Goal: Task Accomplishment & Management: Use online tool/utility

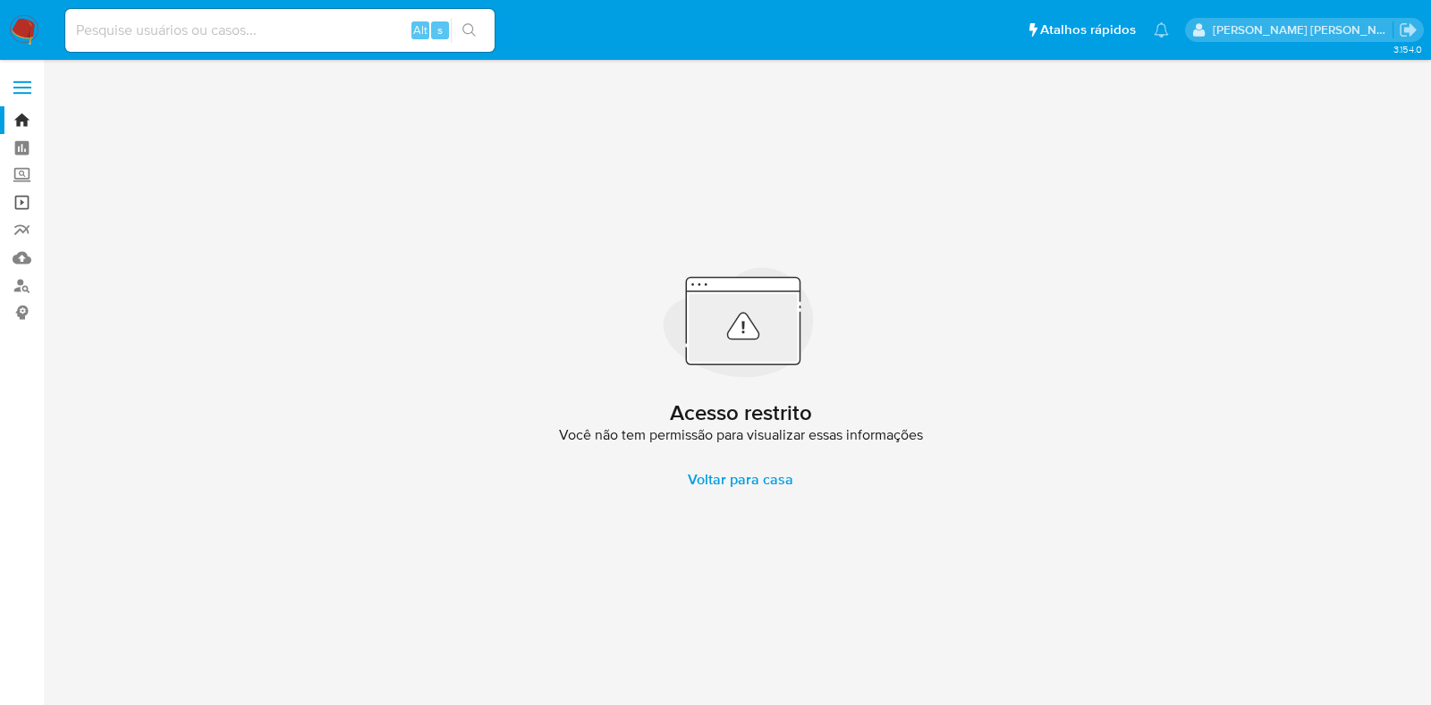
click at [18, 193] on link "Operações em massa" at bounding box center [106, 203] width 213 height 28
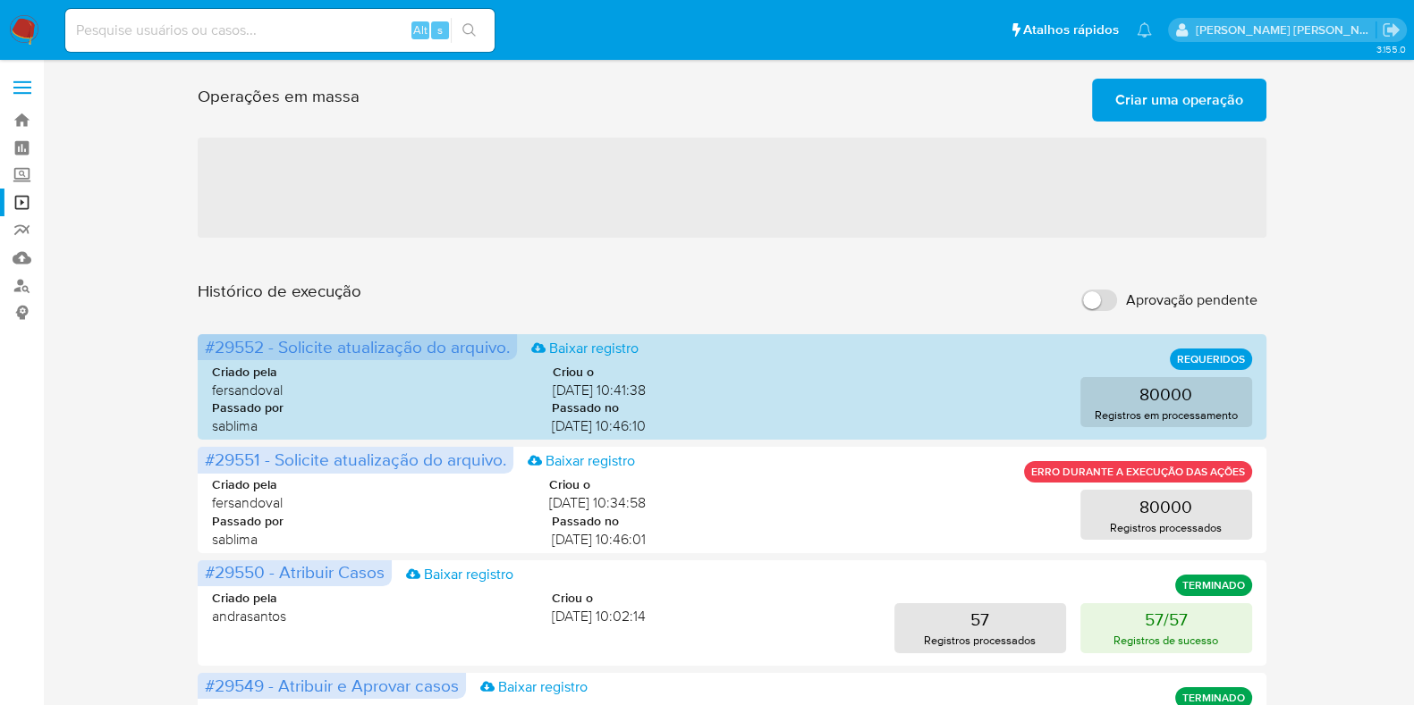
click at [1167, 101] on span "Criar uma operação" at bounding box center [1179, 99] width 128 height 39
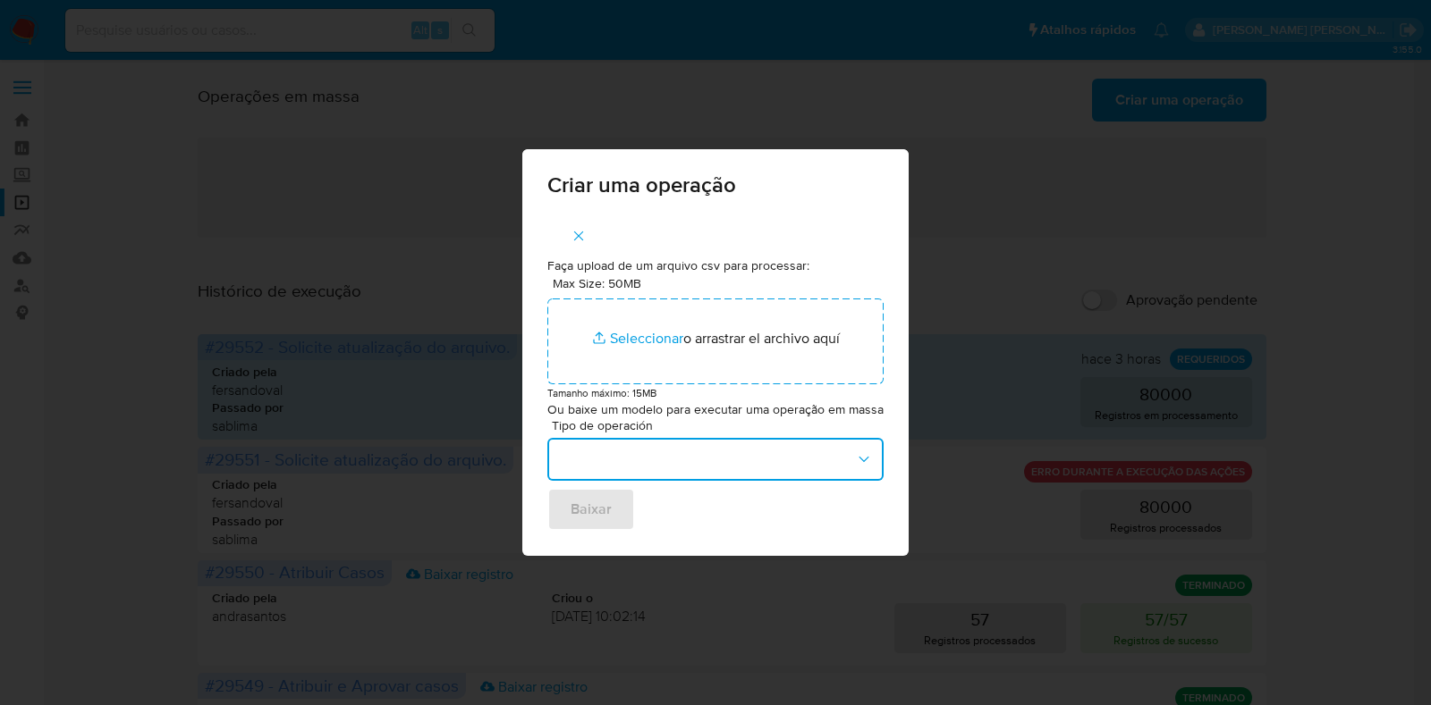
click at [654, 459] on button "button" at bounding box center [715, 459] width 336 height 43
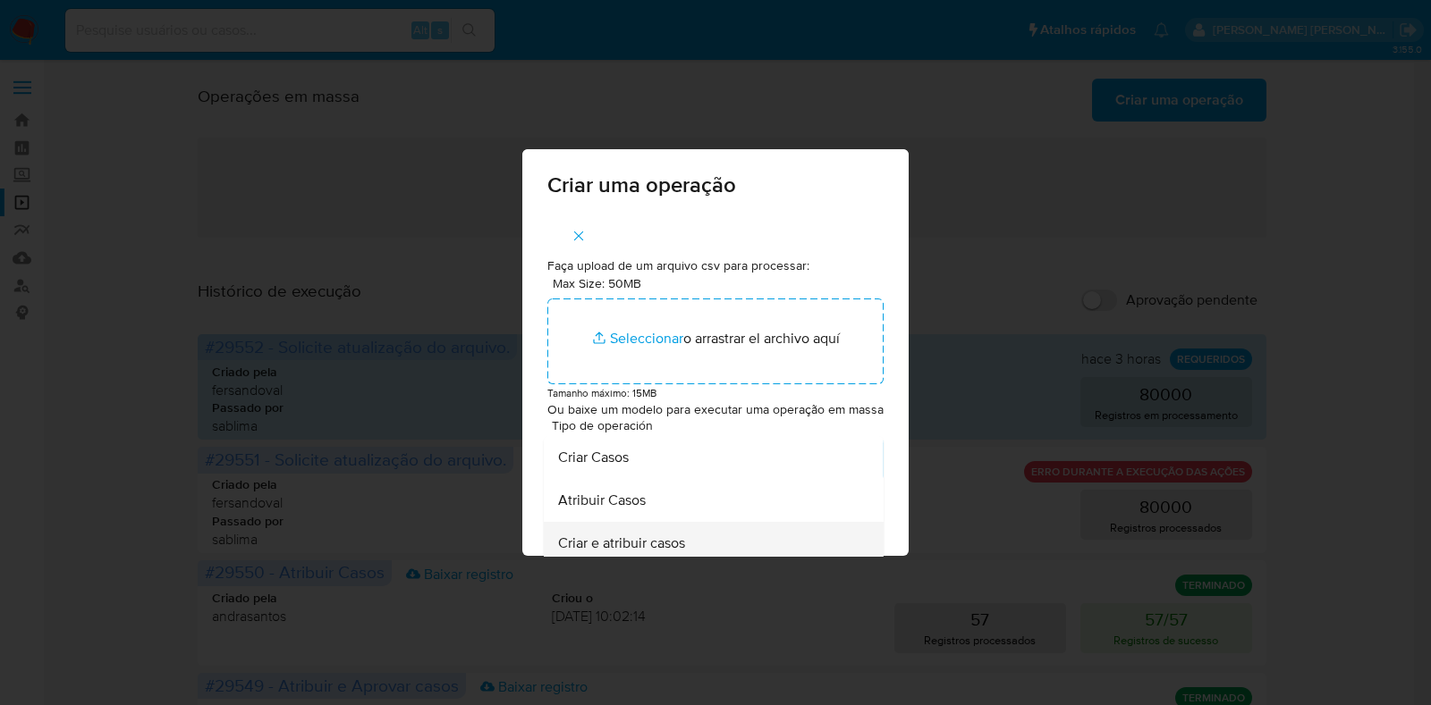
click at [655, 543] on span "Criar e atribuir casos" at bounding box center [621, 544] width 127 height 18
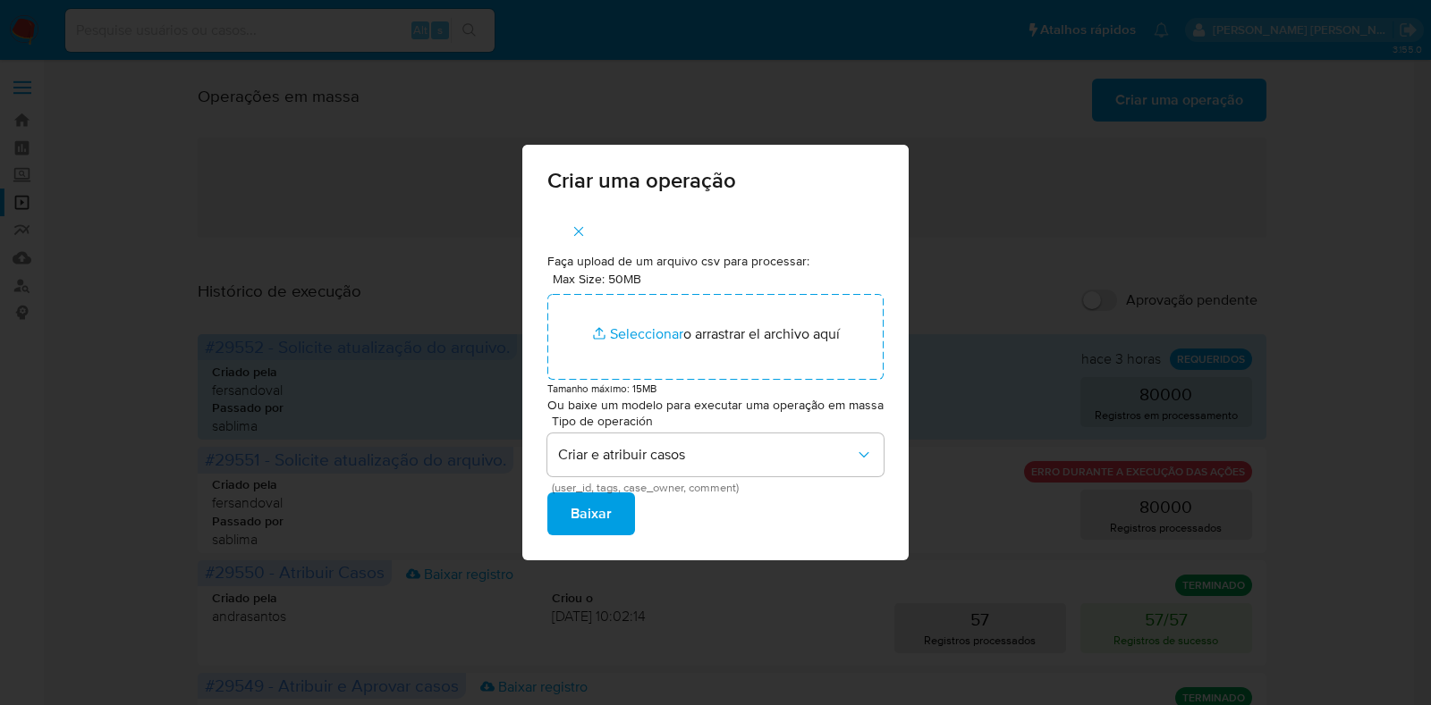
click at [604, 512] on span "Baixar" at bounding box center [590, 513] width 41 height 39
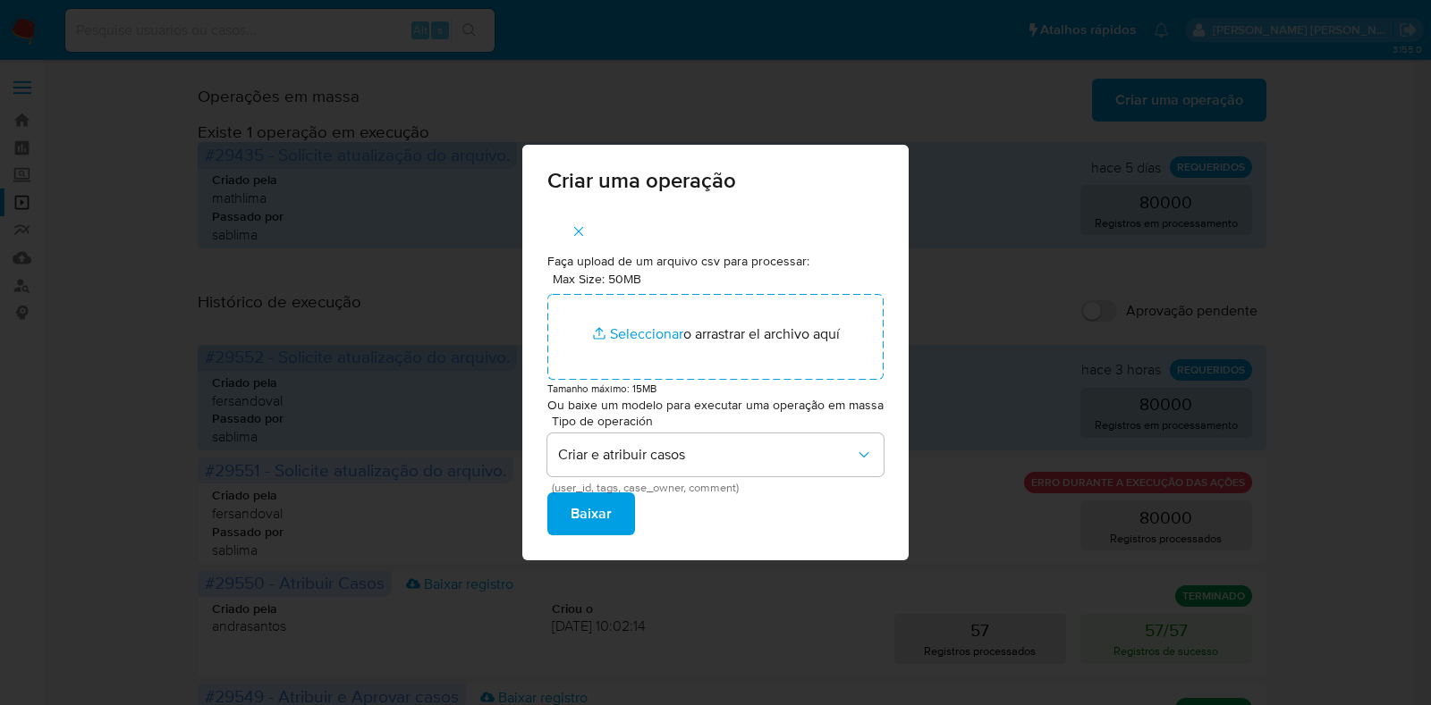
click at [972, 314] on div "Criar uma operação Faça upload de um arquivo csv para processar: Max Size: 50MB…" at bounding box center [715, 352] width 1431 height 705
click at [577, 232] on icon "button" at bounding box center [578, 232] width 16 height 16
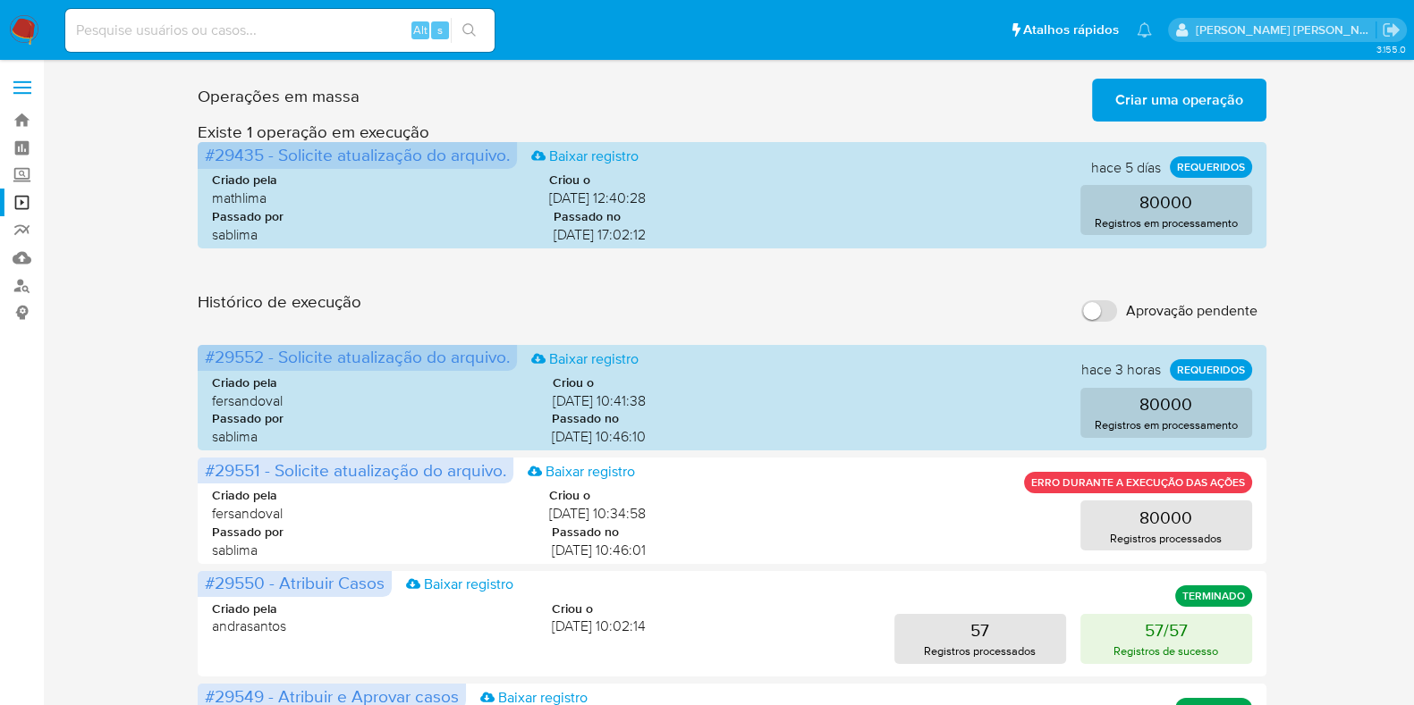
click at [16, 29] on img at bounding box center [24, 30] width 30 height 30
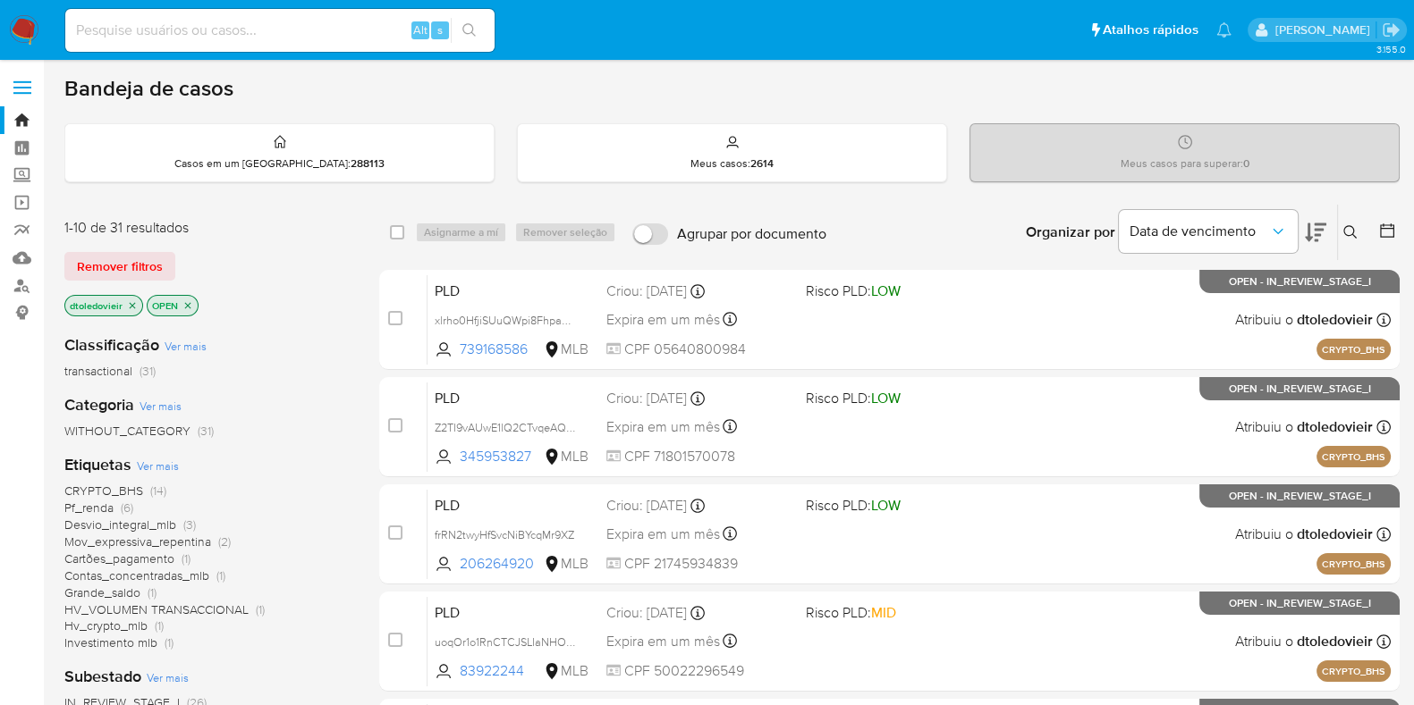
click at [680, 29] on ul "Pausado Ver notificaciones Alt s Atalhos rápidos Presiona las siguientes teclas…" at bounding box center [648, 29] width 1184 height 45
click at [777, 98] on div "Bandeja de casos" at bounding box center [731, 88] width 1335 height 27
click at [1031, 226] on b "Organizar por" at bounding box center [1070, 232] width 89 height 25
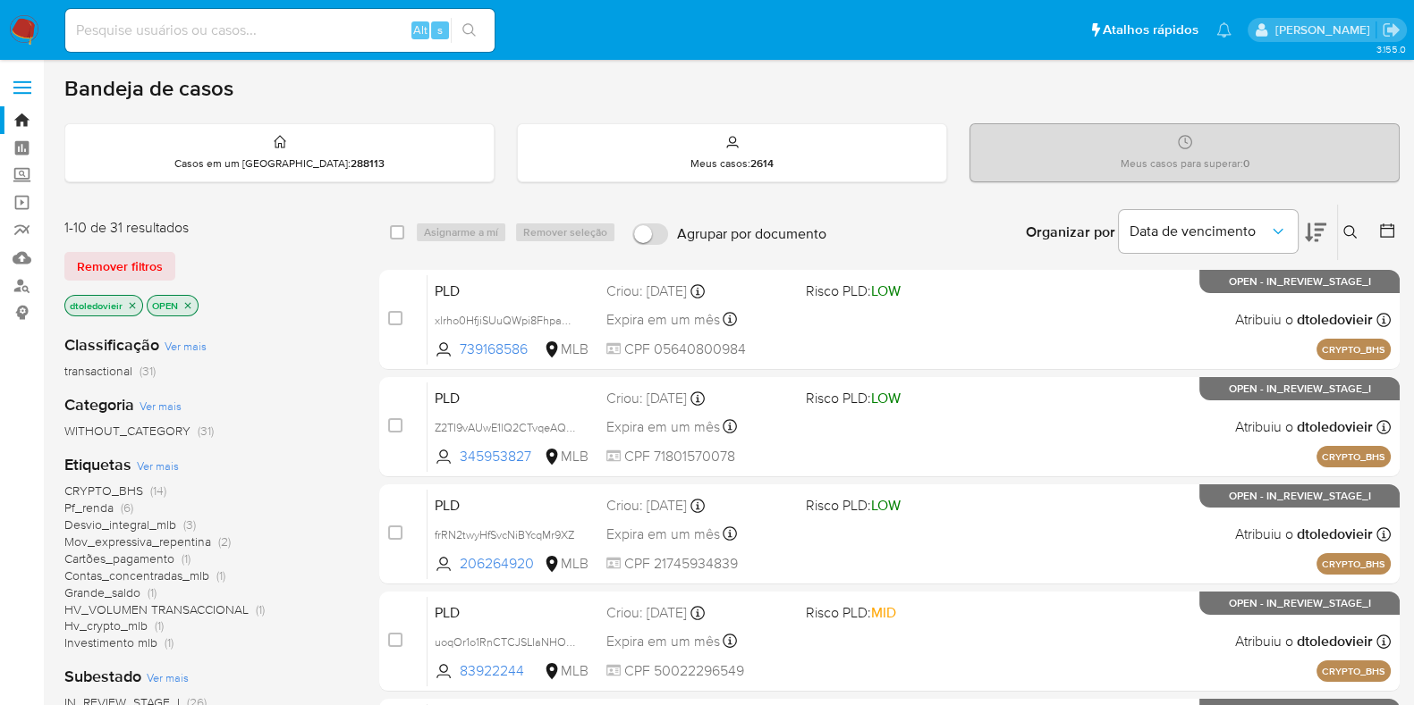
click at [1033, 229] on b "Organizar por" at bounding box center [1070, 232] width 89 height 25
click at [1033, 230] on b "Organizar por" at bounding box center [1070, 232] width 89 height 25
click at [1034, 230] on b "Organizar por" at bounding box center [1070, 232] width 89 height 25
click at [802, 238] on span "Agrupar por documento" at bounding box center [751, 234] width 149 height 18
click at [668, 238] on input "Agrupar por documento" at bounding box center [650, 234] width 36 height 21
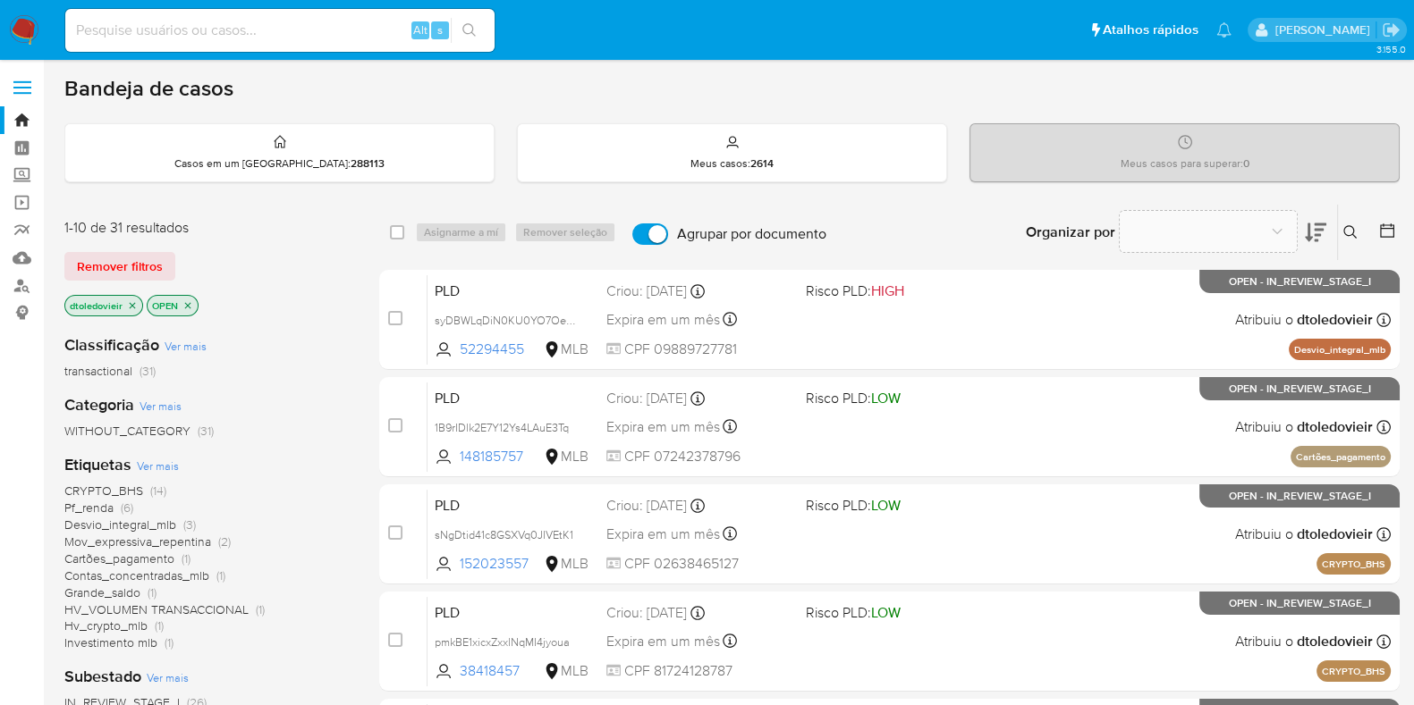
click at [690, 234] on span "Agrupar por documento" at bounding box center [751, 234] width 149 height 18
click at [668, 234] on input "Agrupar por documento" at bounding box center [650, 234] width 36 height 21
checkbox input "false"
drag, startPoint x: 878, startPoint y: 235, endPoint x: 677, endPoint y: 242, distance: 201.3
click at [677, 242] on div "select-all-cases-checkbox Asignarme a mí Remover seleção Agrupar por documento …" at bounding box center [889, 232] width 1020 height 55
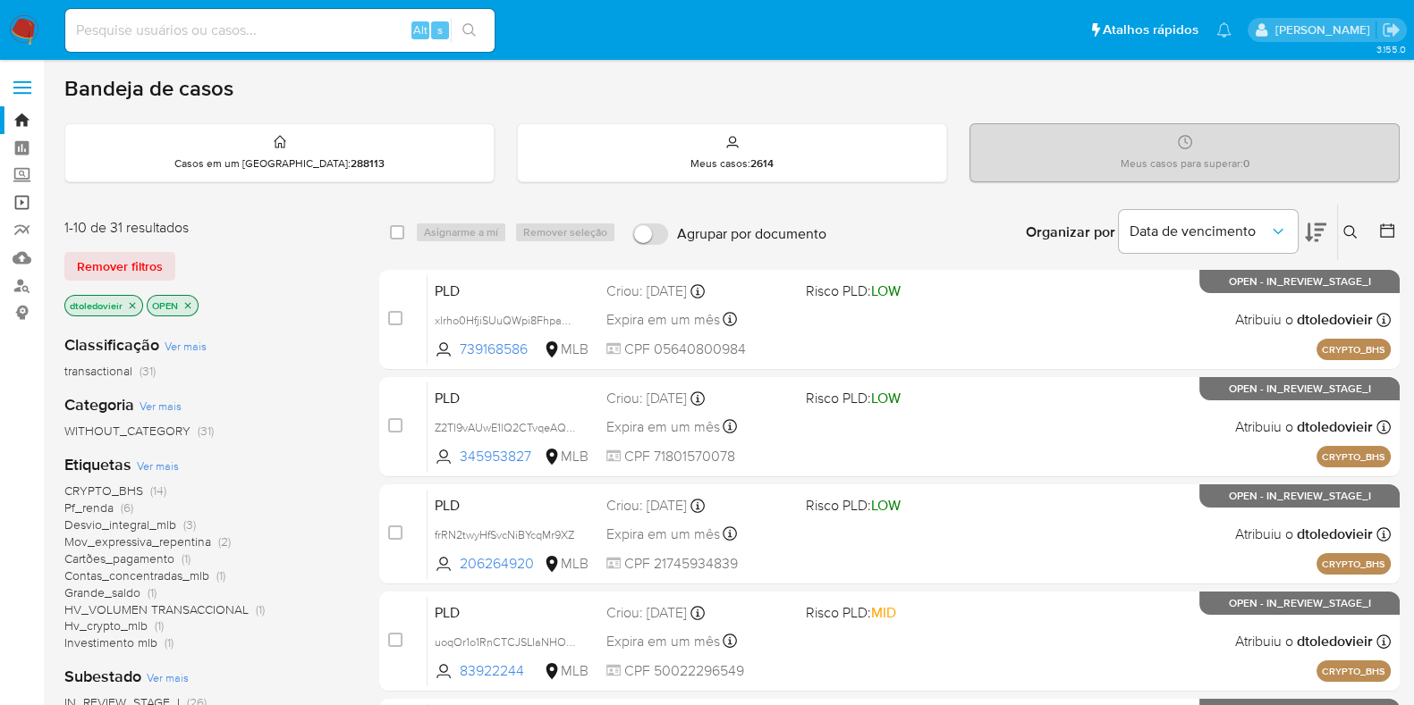
click at [24, 204] on link "Operações em massa" at bounding box center [106, 203] width 213 height 28
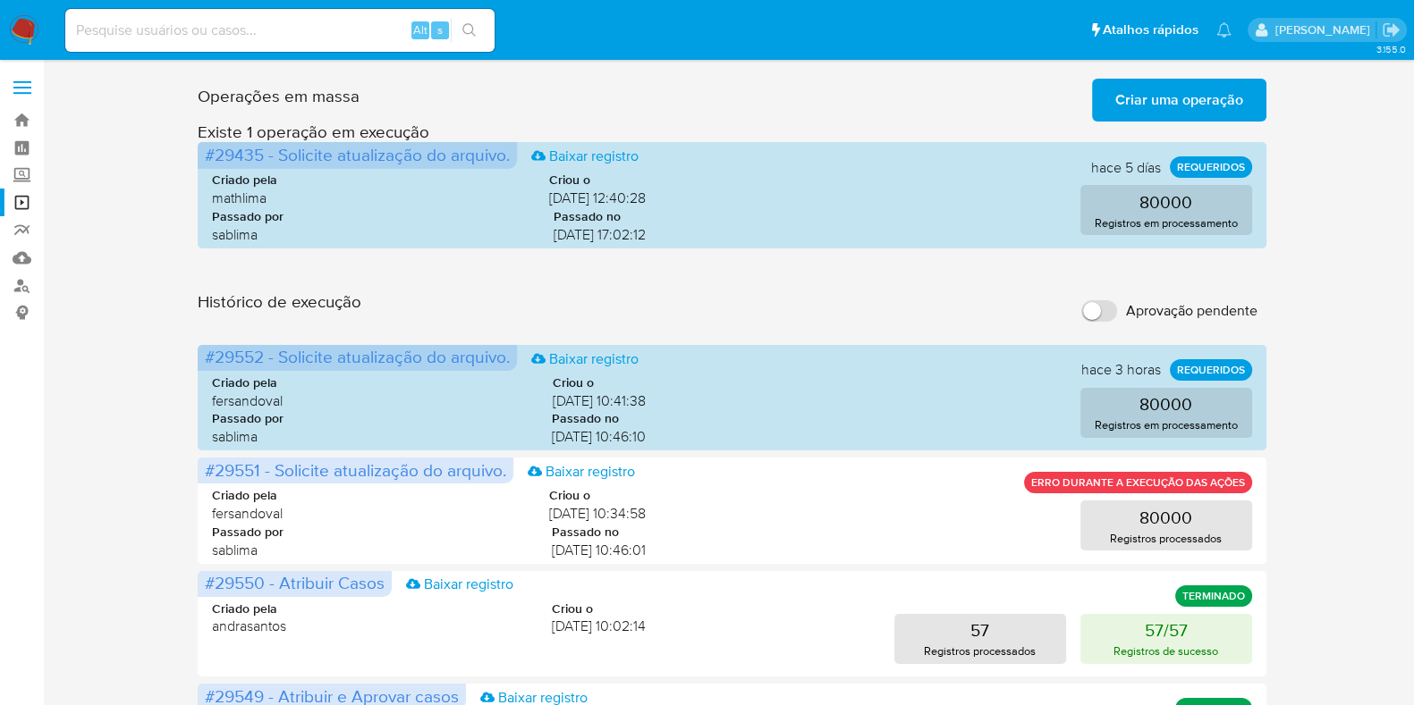
click at [1231, 109] on span "Criar uma operação" at bounding box center [1179, 99] width 128 height 39
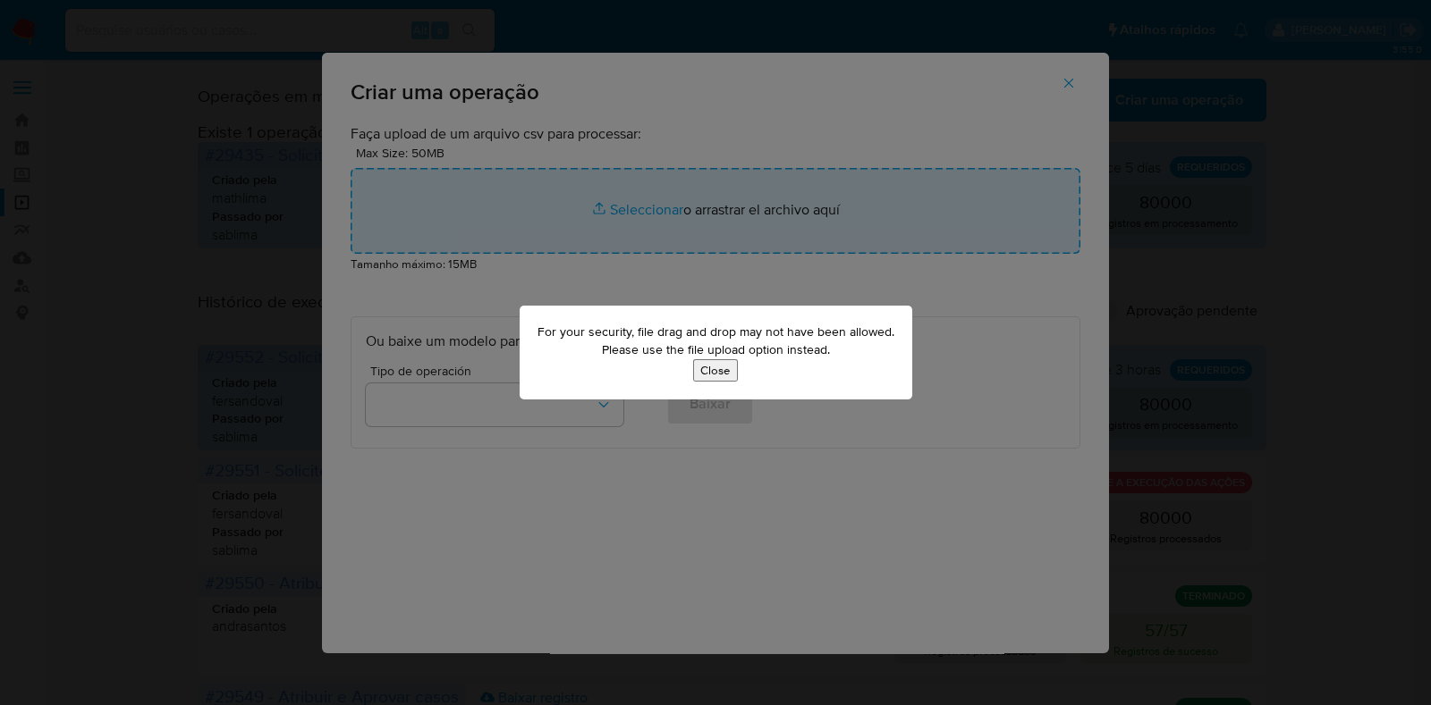
click at [707, 368] on button "Close" at bounding box center [715, 370] width 45 height 22
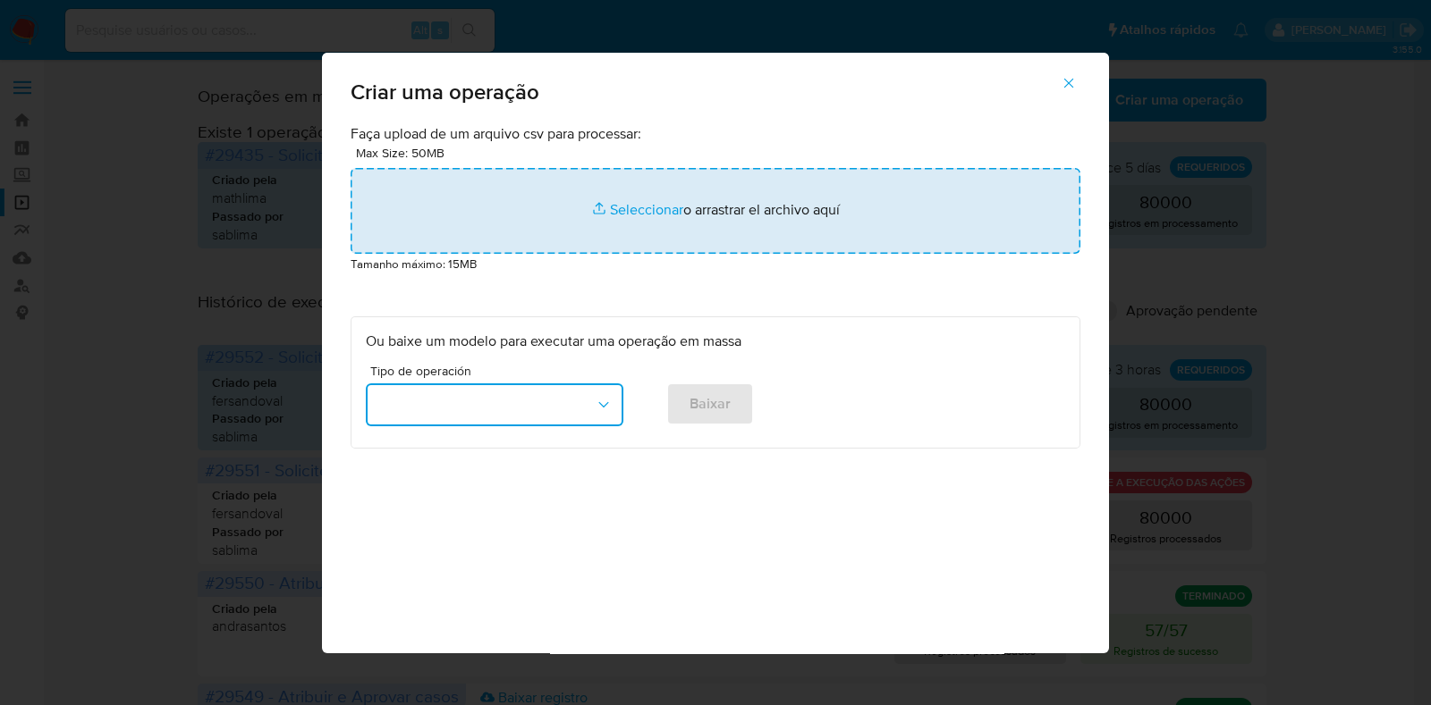
click at [542, 417] on button "button" at bounding box center [495, 405] width 258 height 43
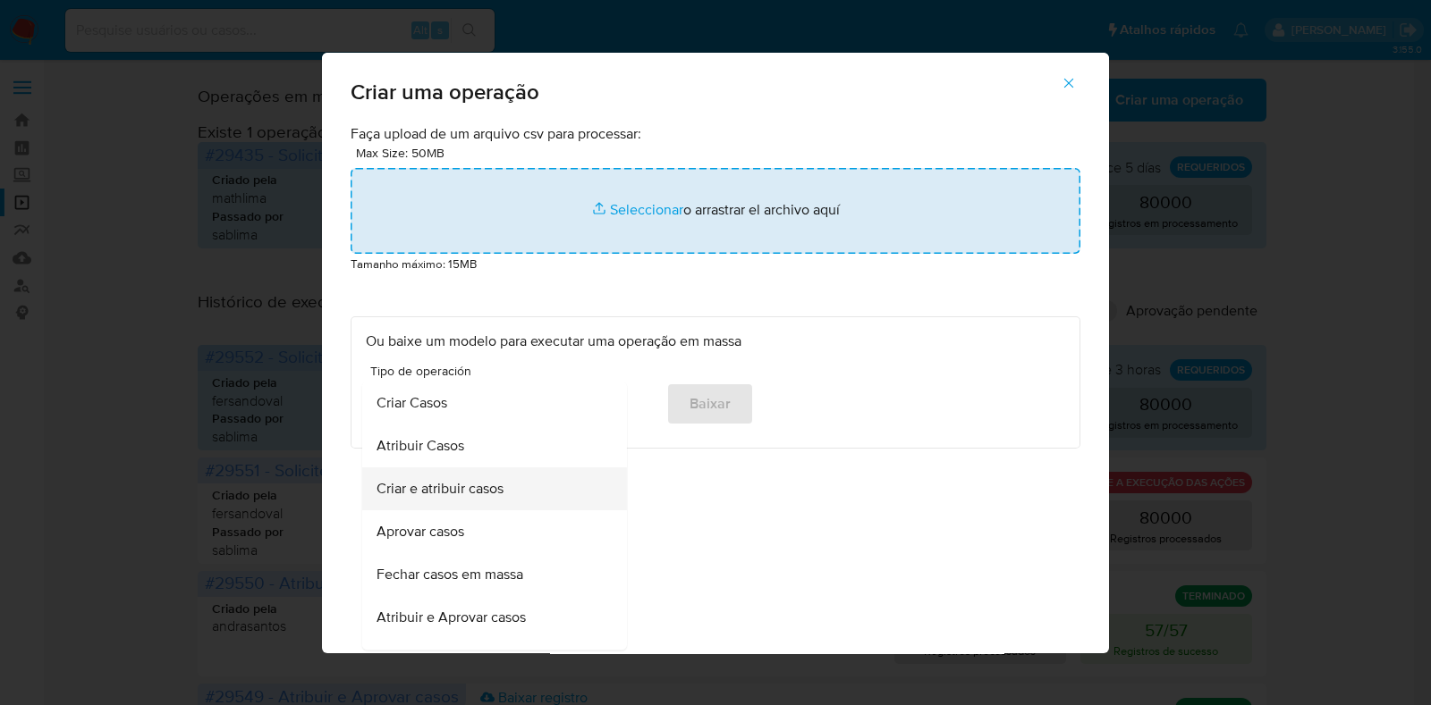
click at [532, 485] on div "Criar e atribuir casos" at bounding box center [488, 490] width 225 height 43
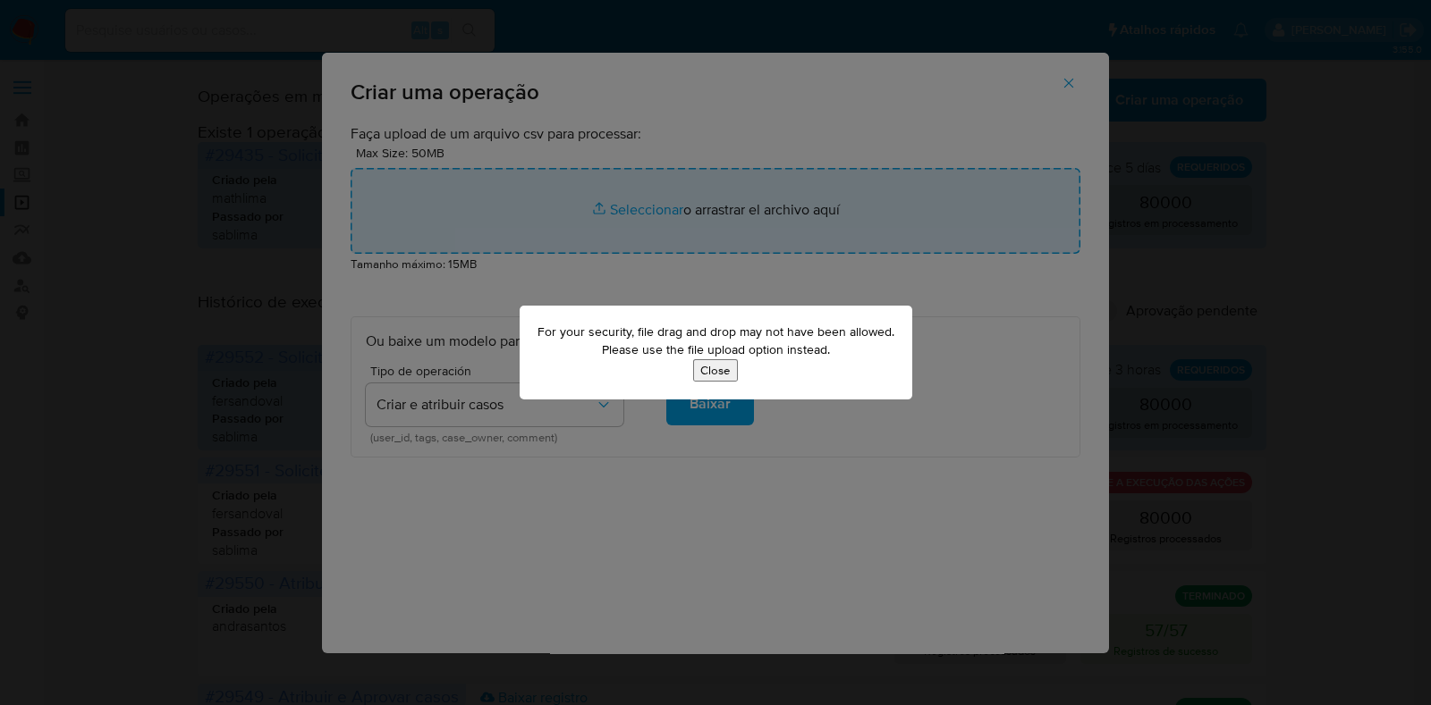
drag, startPoint x: 668, startPoint y: 333, endPoint x: 858, endPoint y: 350, distance: 191.2
click at [858, 350] on p "For your security, file drag and drop may not have been allowed. Please use the…" at bounding box center [715, 341] width 357 height 35
click at [859, 350] on p "For your security, file drag and drop may not have been allowed. Please use the…" at bounding box center [715, 341] width 357 height 35
click at [705, 373] on button "Close" at bounding box center [715, 370] width 45 height 22
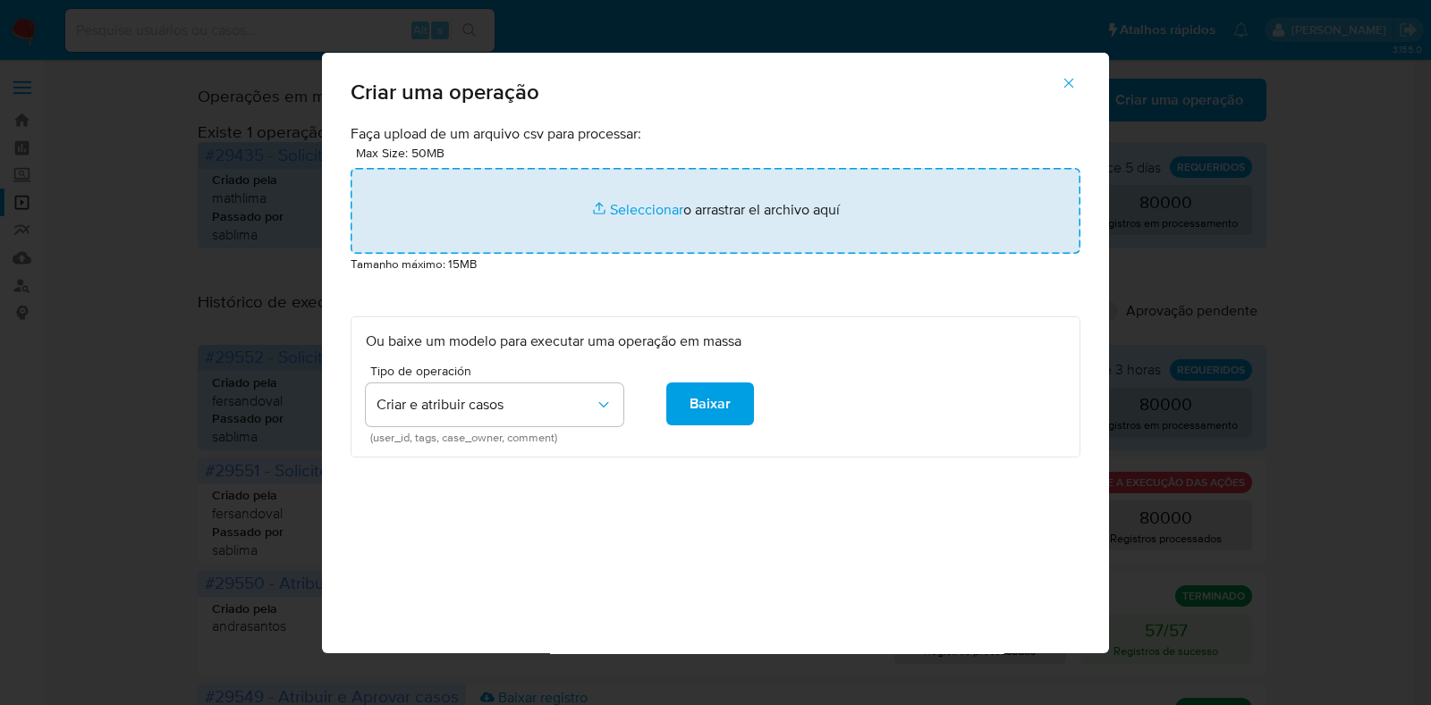
click at [673, 248] on input "file" at bounding box center [716, 211] width 730 height 86
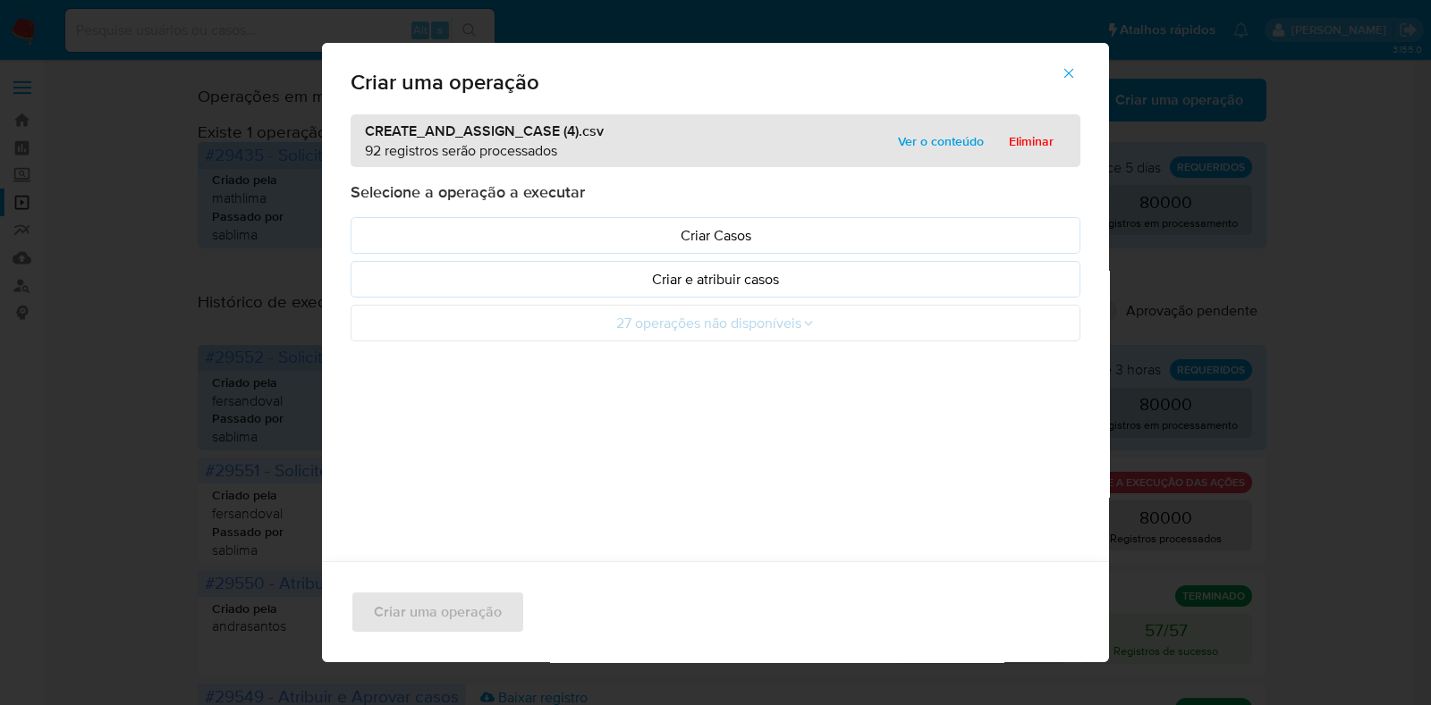
click at [930, 149] on span "Ver o conteúdo" at bounding box center [941, 141] width 86 height 25
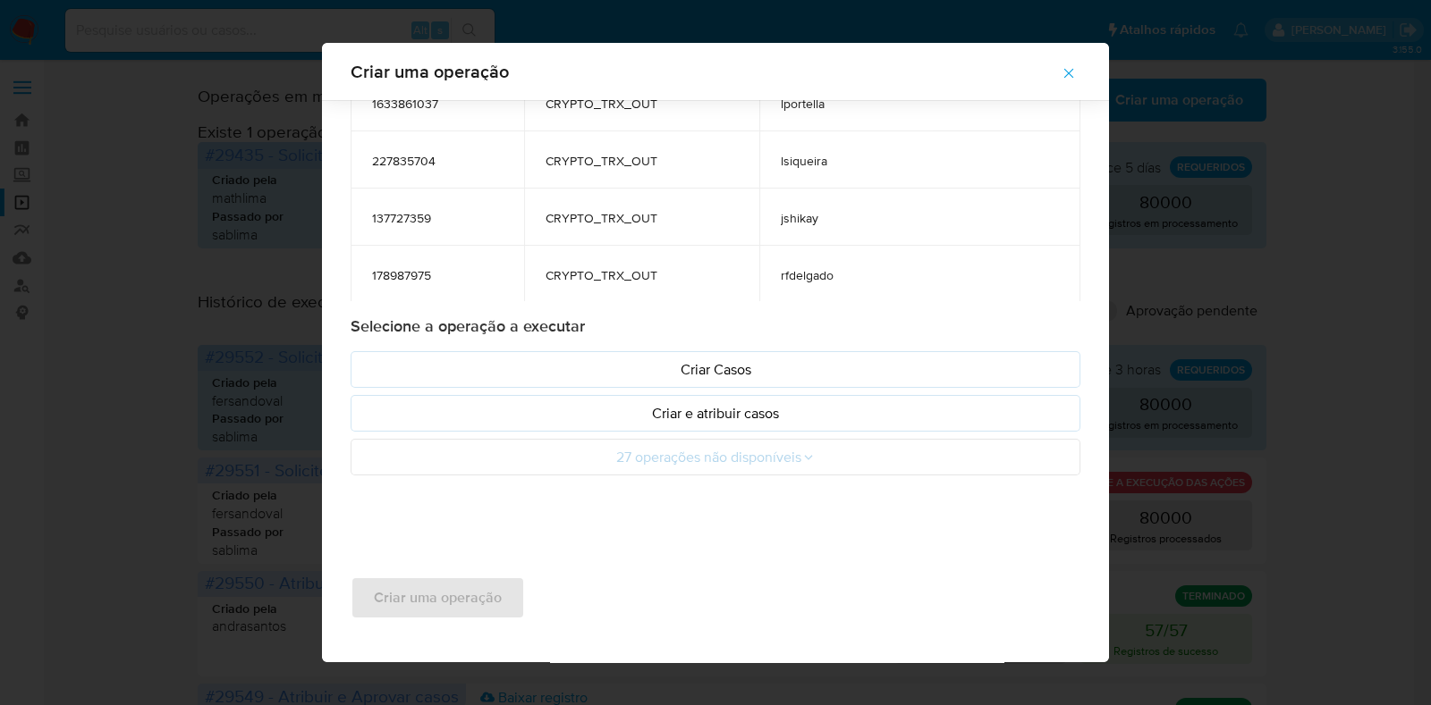
scroll to position [80, 0]
click at [404, 281] on td "178987975" at bounding box center [437, 274] width 173 height 57
click at [688, 416] on p "Criar e atribuir casos" at bounding box center [715, 413] width 699 height 21
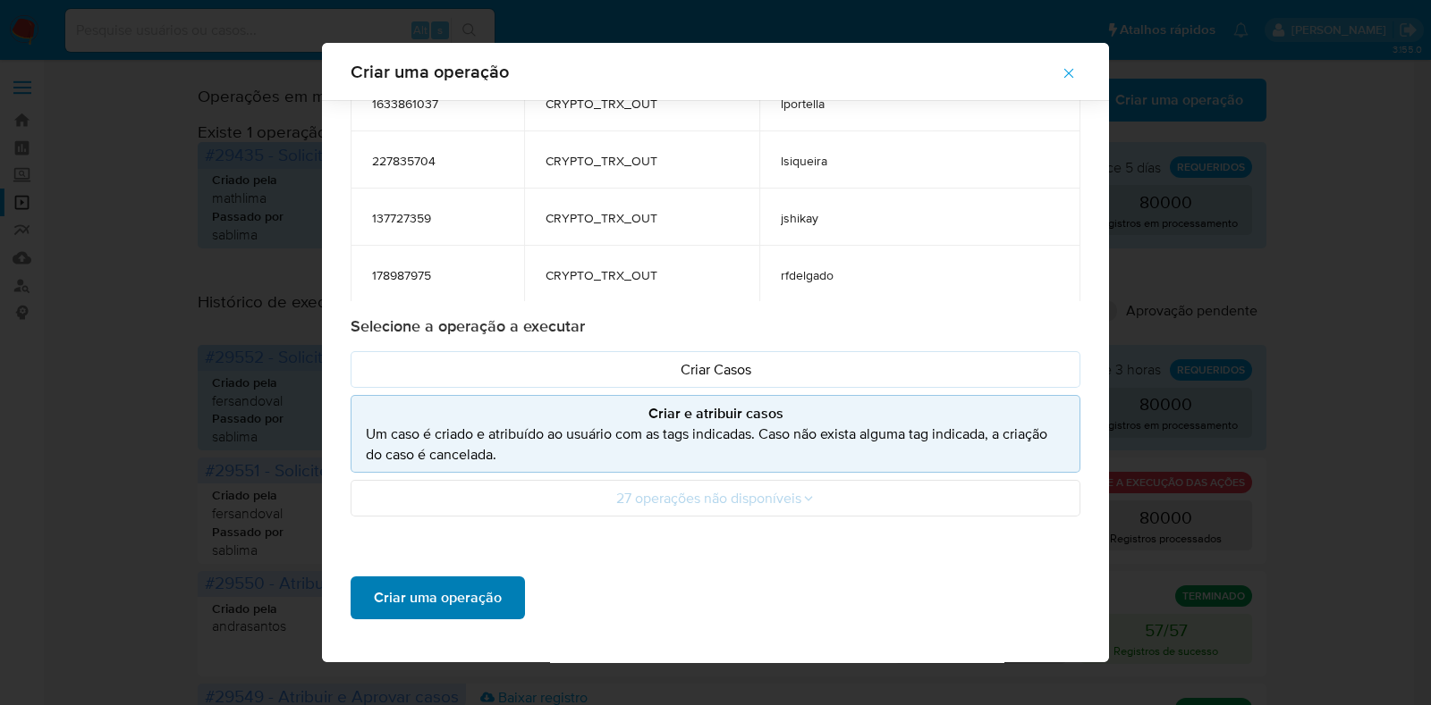
click at [446, 585] on span "Criar uma operação" at bounding box center [438, 598] width 128 height 39
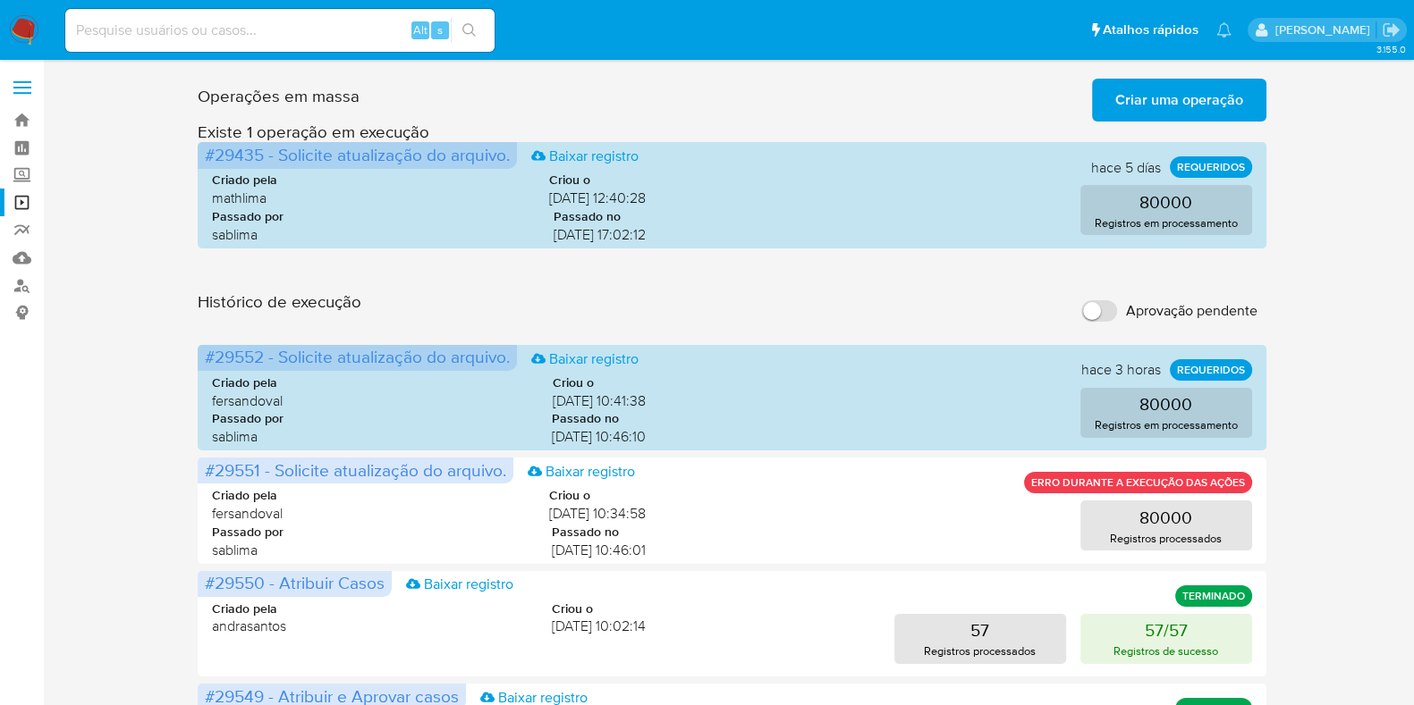
click at [6, 30] on nav "Pausado Ver notificaciones Alt s Atalhos rápidos Presiona las siguientes teclas…" at bounding box center [707, 30] width 1414 height 60
click at [25, 21] on img at bounding box center [24, 30] width 30 height 30
